Goal: Navigation & Orientation: Find specific page/section

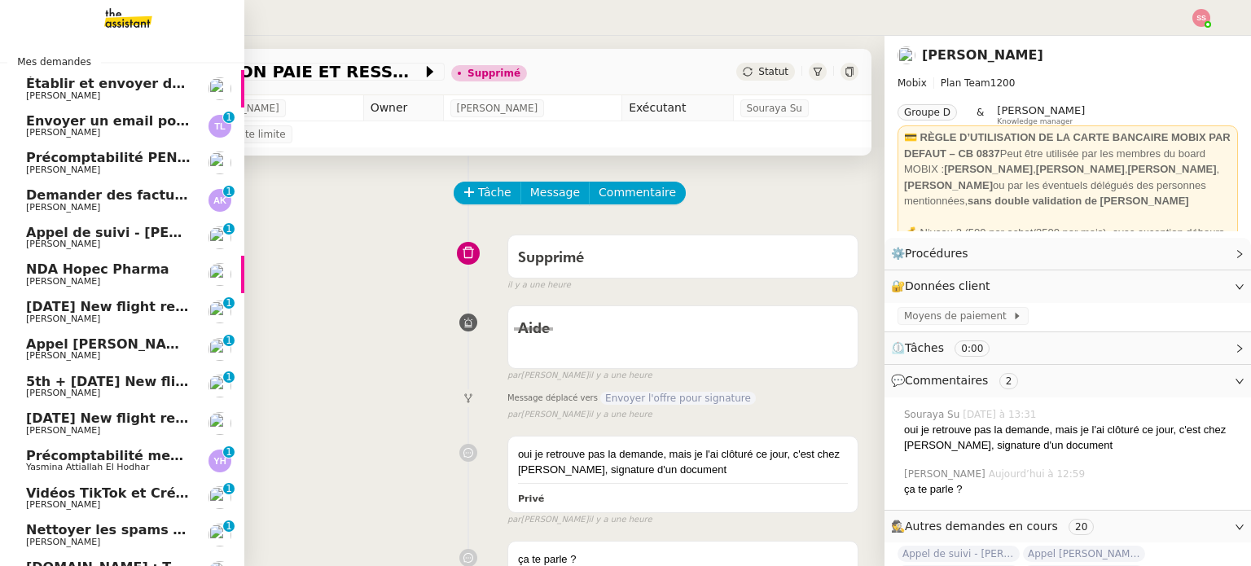
scroll to position [203, 0]
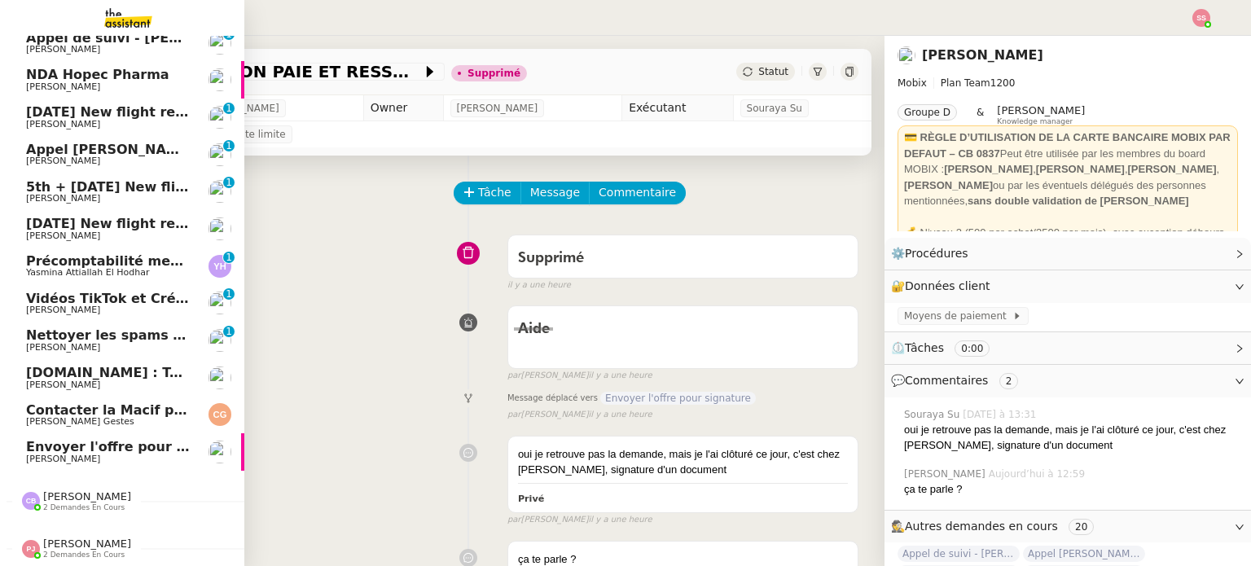
click at [143, 439] on span "Envoyer l'offre pour signature" at bounding box center [136, 446] width 221 height 15
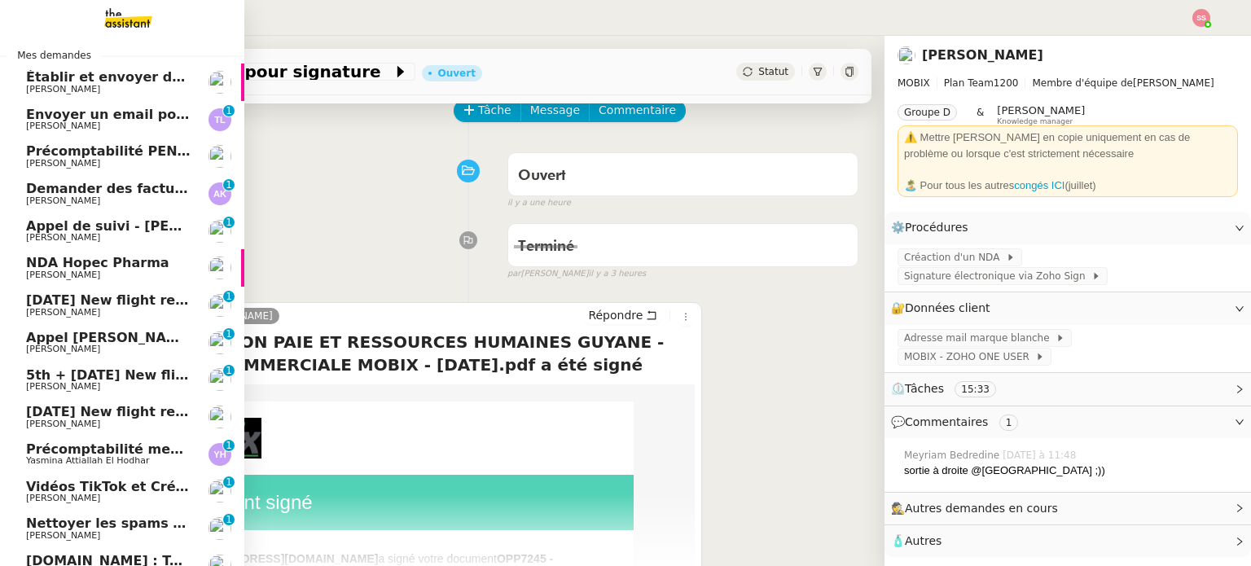
scroll to position [3, 0]
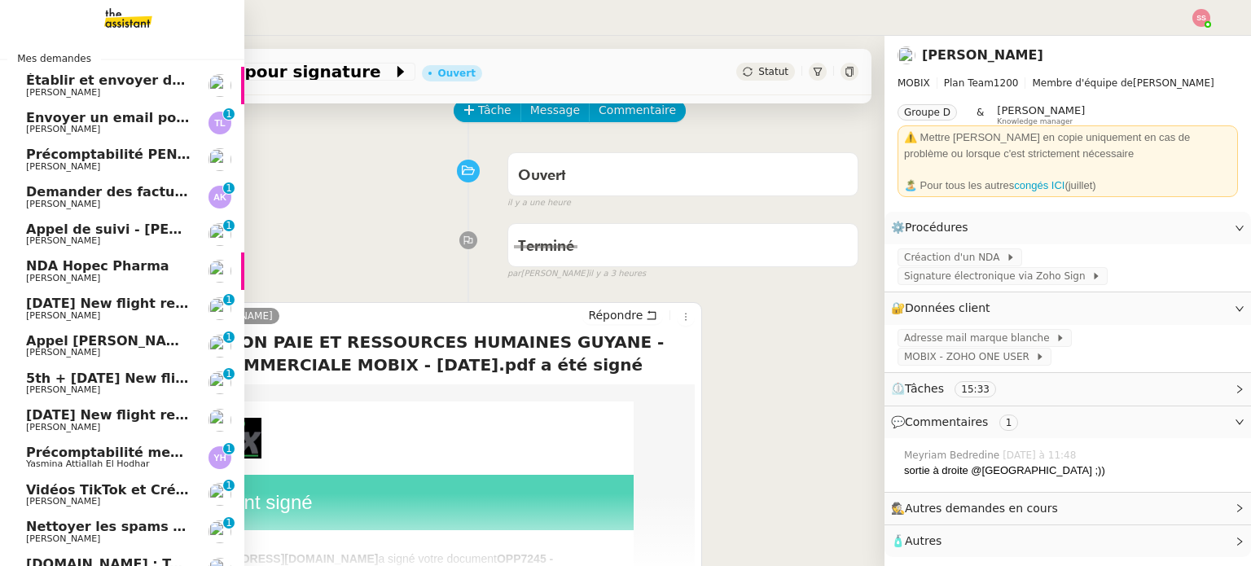
click at [148, 188] on span "Demander des factures pour SARL 2TLR et ACCATEA" at bounding box center [218, 191] width 384 height 15
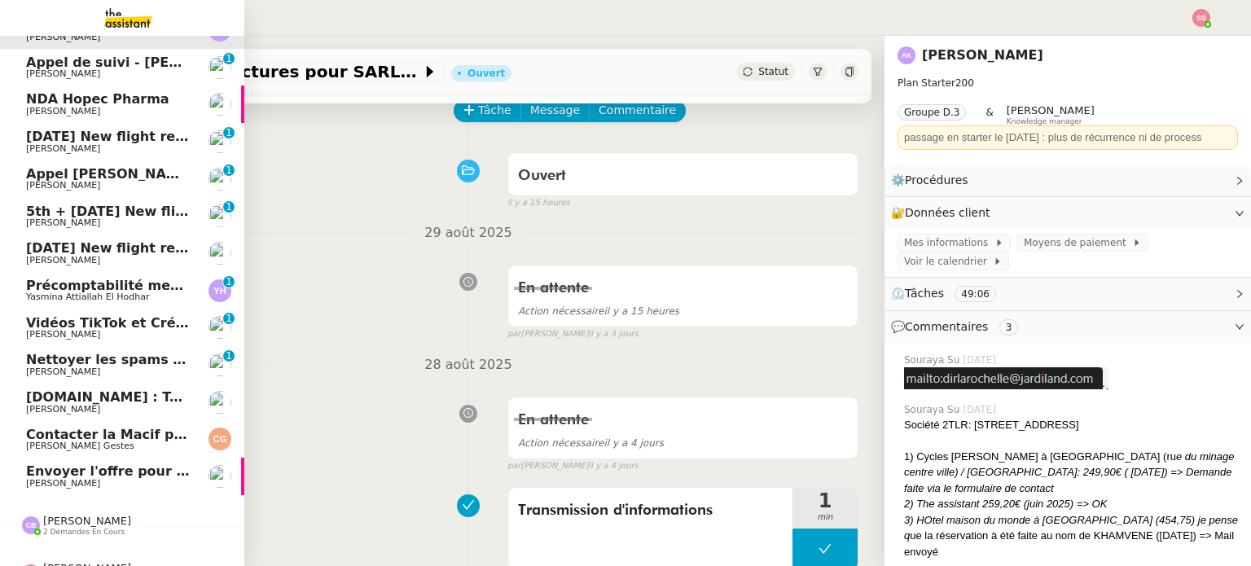
scroll to position [203, 0]
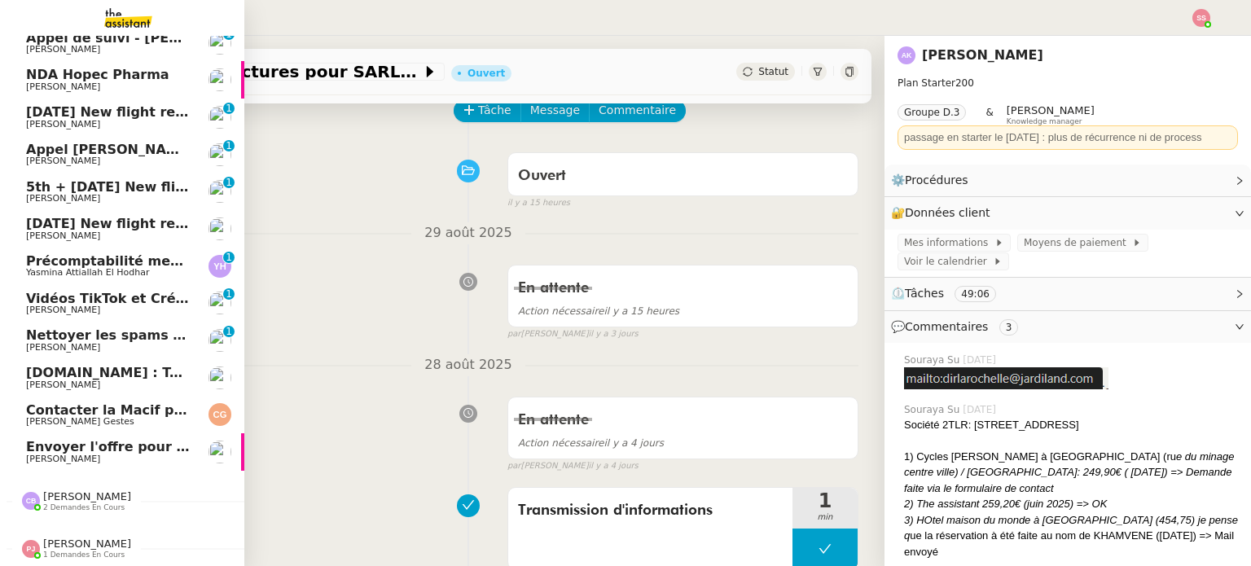
click at [143, 370] on span "[DOMAIN_NAME] : Tenue comptable - Documents et justificatifs à fournir" at bounding box center [292, 372] width 533 height 15
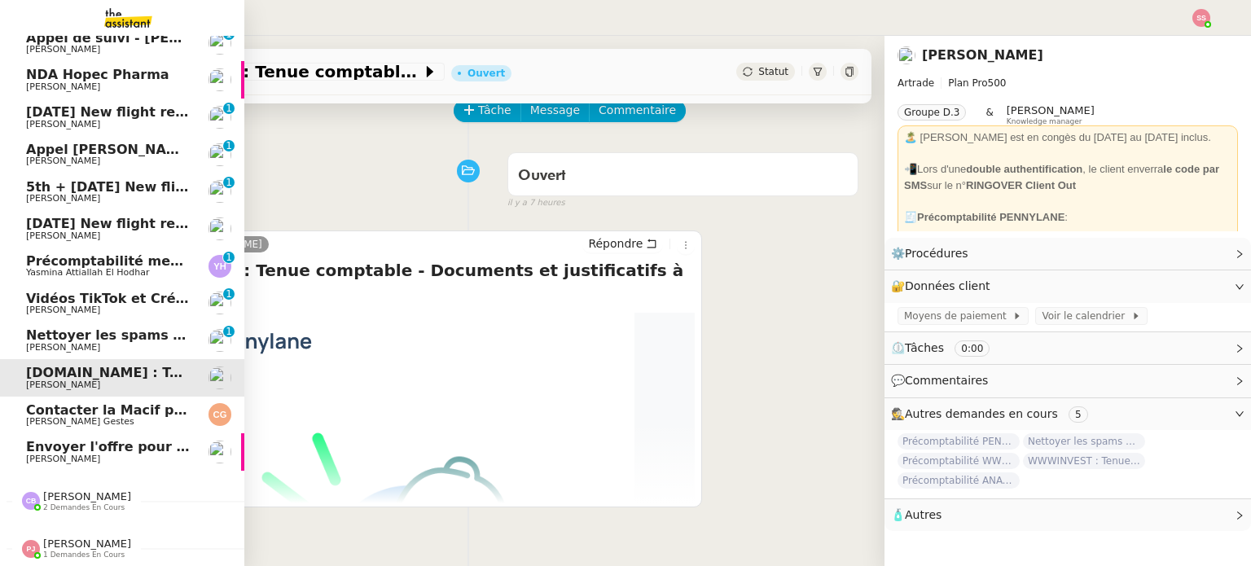
click at [156, 331] on span "Nettoyer les spams des emails - [DATE]" at bounding box center [170, 334] width 289 height 15
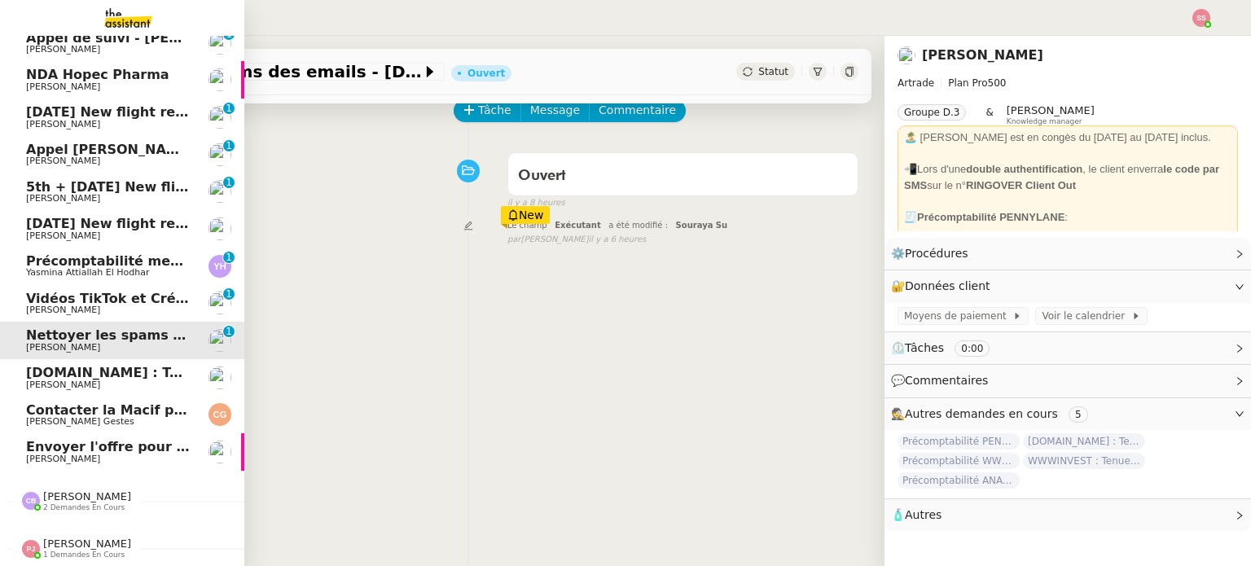
click at [155, 217] on span "[DATE] New flight request - [PERSON_NAME]" at bounding box center [189, 223] width 327 height 15
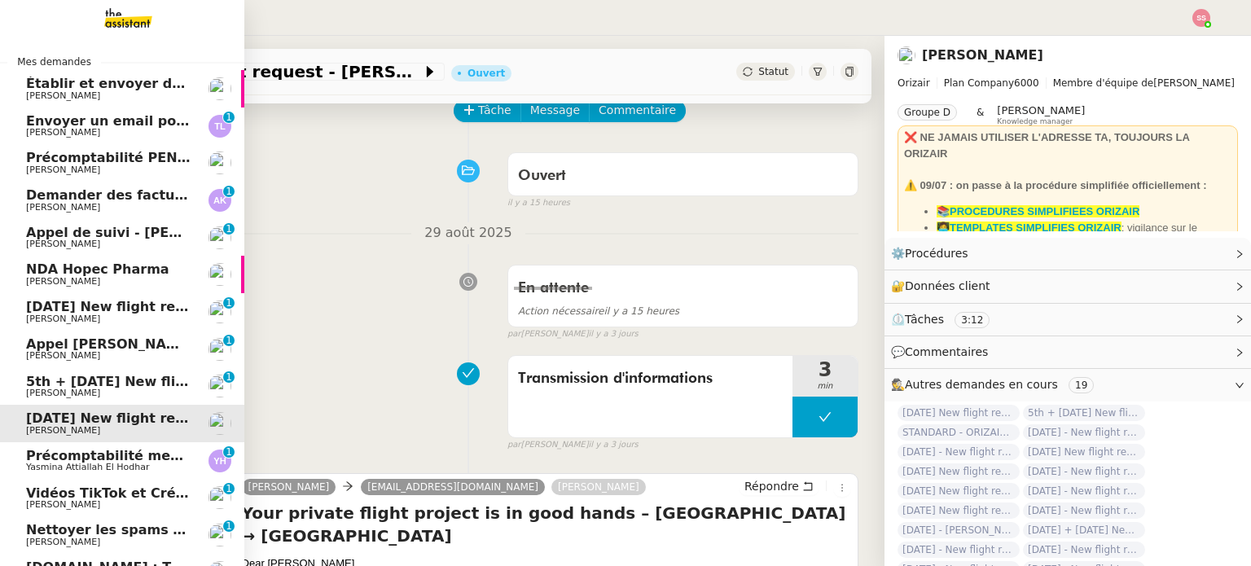
click at [154, 214] on link "Demander des factures pour SARL 2TLR et ACCATEA [PERSON_NAME] 0 1 2 3 4 5 6 7 8…" at bounding box center [122, 200] width 244 height 37
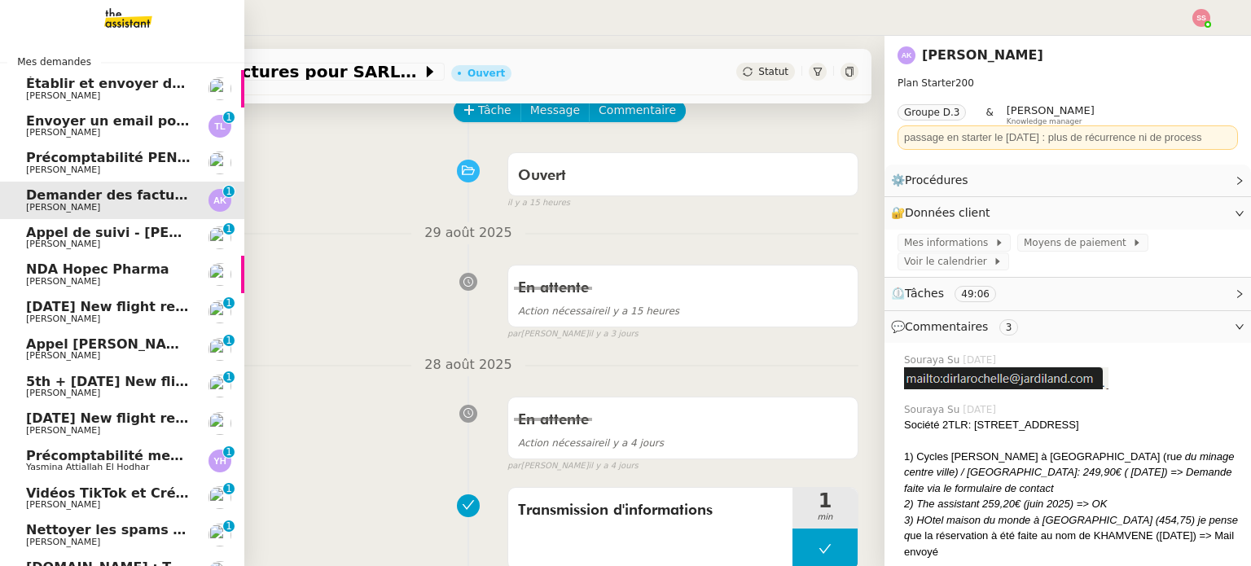
click at [167, 147] on link "Précomptabilité PENNYLANE - [DATE] [PERSON_NAME]" at bounding box center [122, 162] width 244 height 37
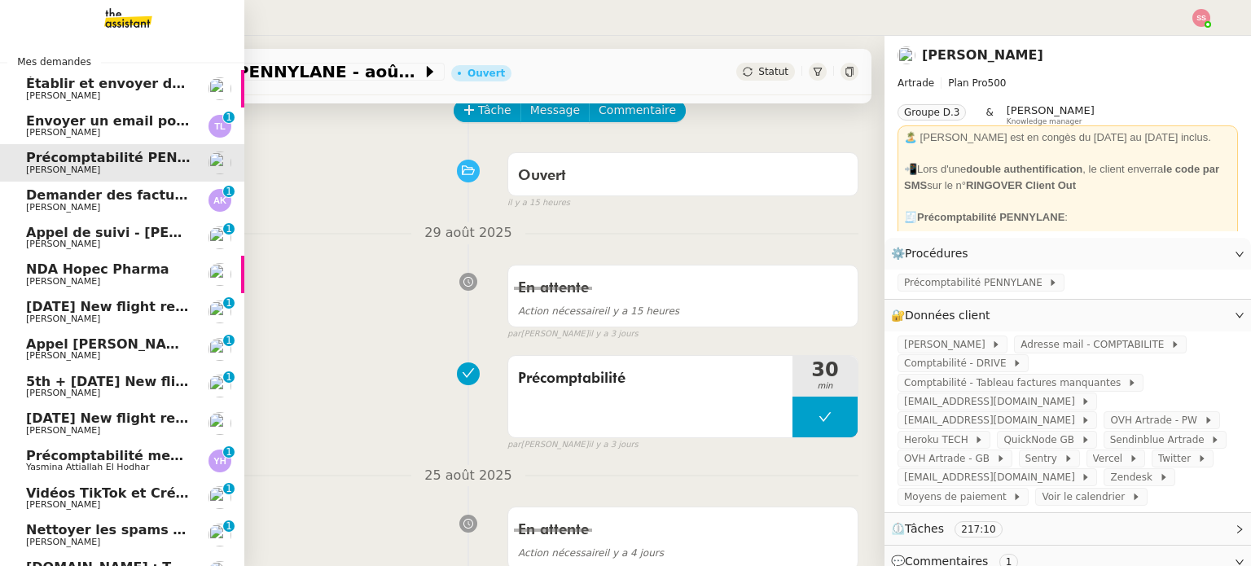
click at [147, 121] on span "Envoyer un email pour demander le numéro RNA" at bounding box center [205, 120] width 359 height 15
